Goal: Navigation & Orientation: Understand site structure

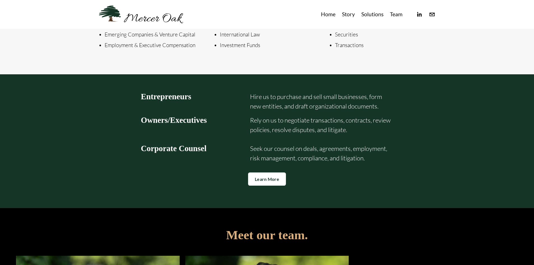
scroll to position [912, 0]
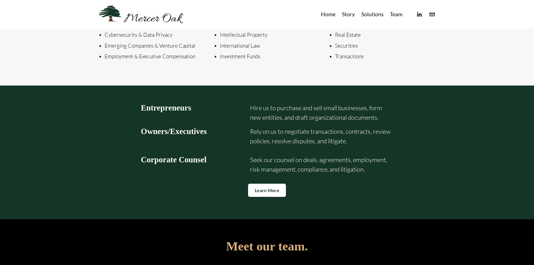
click at [330, 14] on link "Home" at bounding box center [328, 14] width 15 height 9
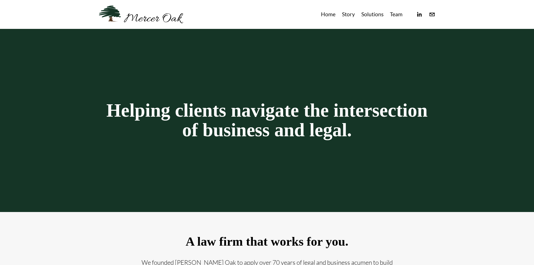
click at [352, 14] on link "Story" at bounding box center [348, 14] width 13 height 9
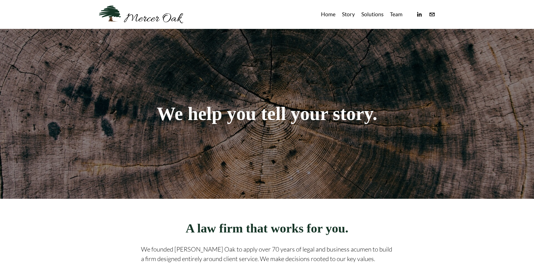
click at [367, 17] on link "Solutions" at bounding box center [372, 14] width 22 height 9
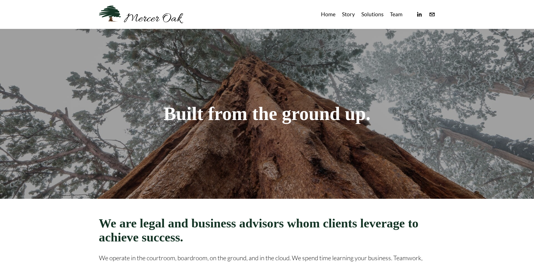
click at [394, 17] on link "Team" at bounding box center [396, 14] width 13 height 9
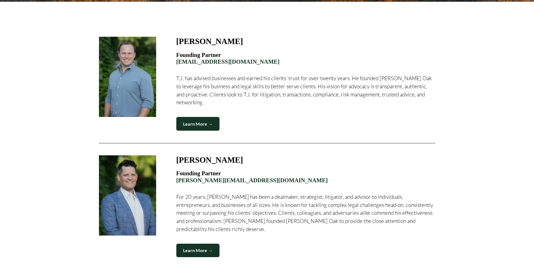
scroll to position [196, 0]
